Goal: Navigation & Orientation: Find specific page/section

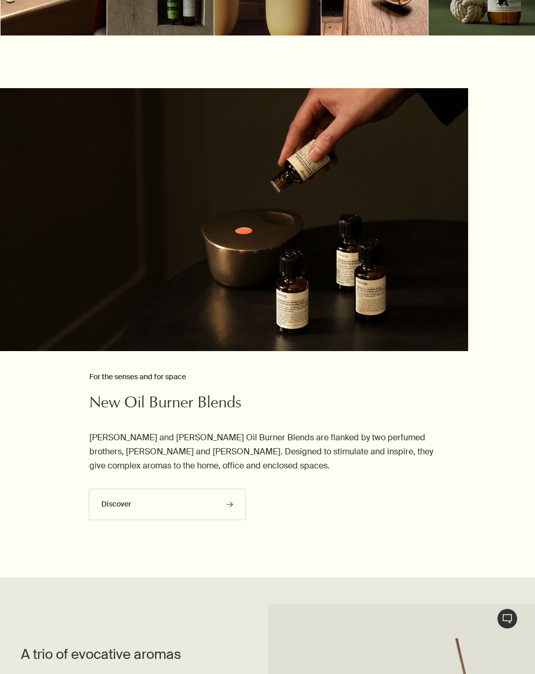
scroll to position [565, 0]
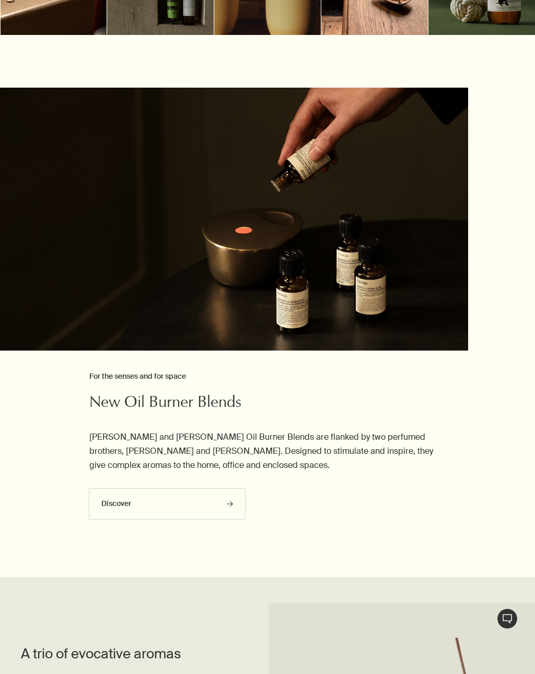
click at [133, 497] on link "Discover rightArrow" at bounding box center [167, 504] width 157 height 31
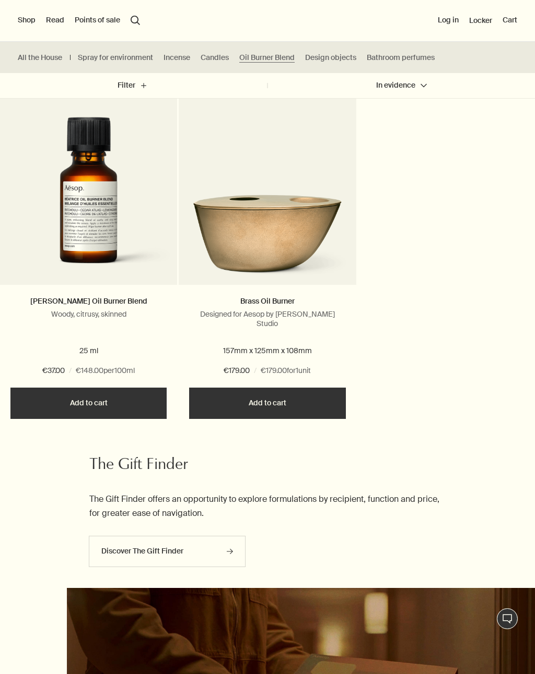
scroll to position [662, 0]
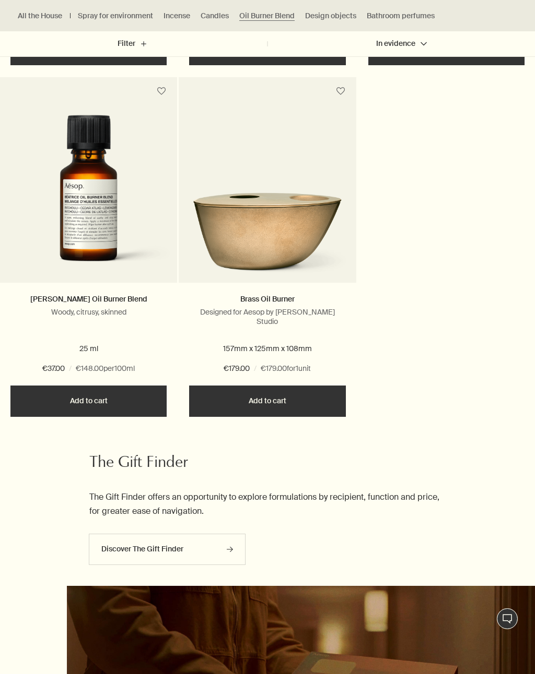
click at [290, 303] on link "Brass Oil Burner" at bounding box center [267, 298] width 54 height 9
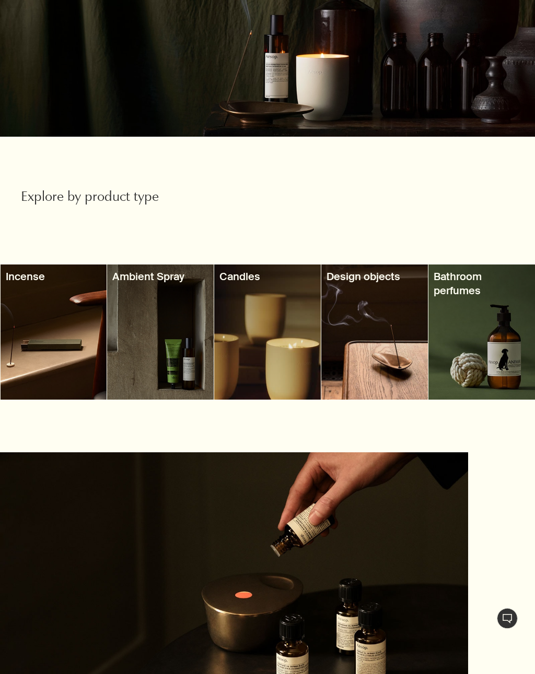
scroll to position [200, 0]
click at [57, 336] on div at bounding box center [54, 332] width 106 height 135
